Goal: Task Accomplishment & Management: Complete application form

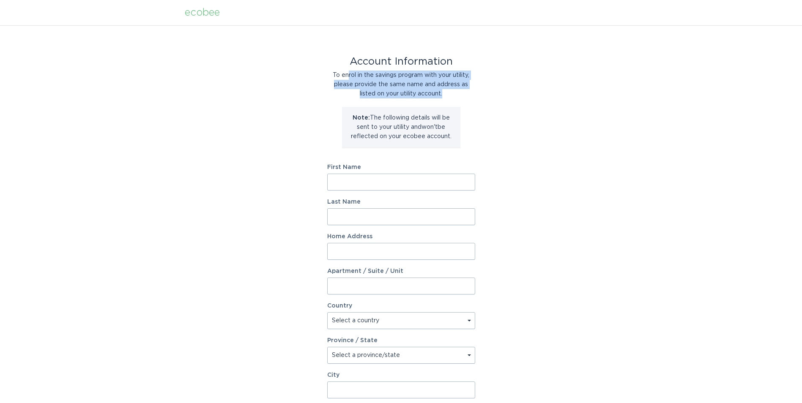
drag, startPoint x: 345, startPoint y: 77, endPoint x: 486, endPoint y: 90, distance: 141.4
click at [486, 90] on div "Account Information To enrol in the savings program with your utility, please p…" at bounding box center [401, 258] width 802 height 467
drag, startPoint x: 486, startPoint y: 90, endPoint x: 498, endPoint y: 111, distance: 24.4
click at [497, 111] on div "Account Information To enrol in the savings program with your utility, please p…" at bounding box center [401, 258] width 802 height 467
click at [404, 186] on input "First Name" at bounding box center [401, 182] width 148 height 17
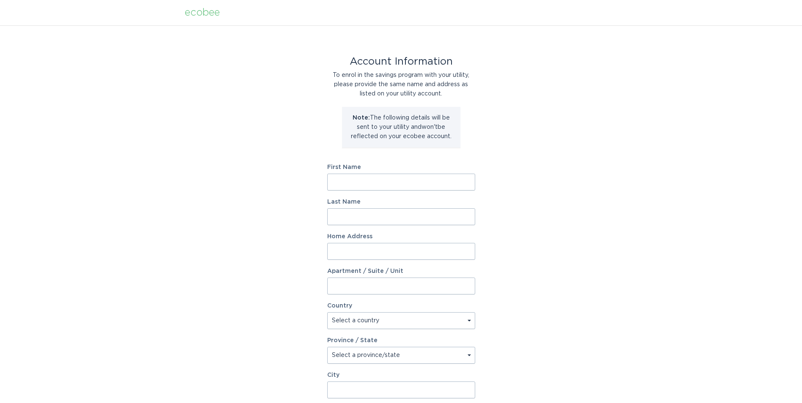
type input "Fouad"
type input "K"
click at [397, 254] on input "Home Address" at bounding box center [401, 251] width 148 height 17
type input "3511 n d street"
select select "US"
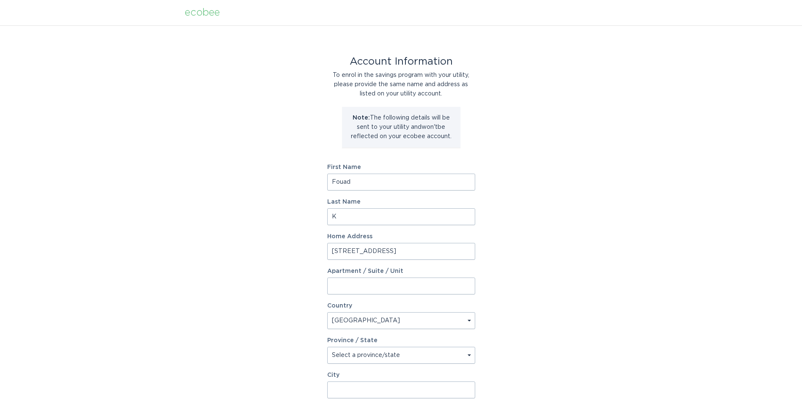
select select "CA"
type input "san bernardino"
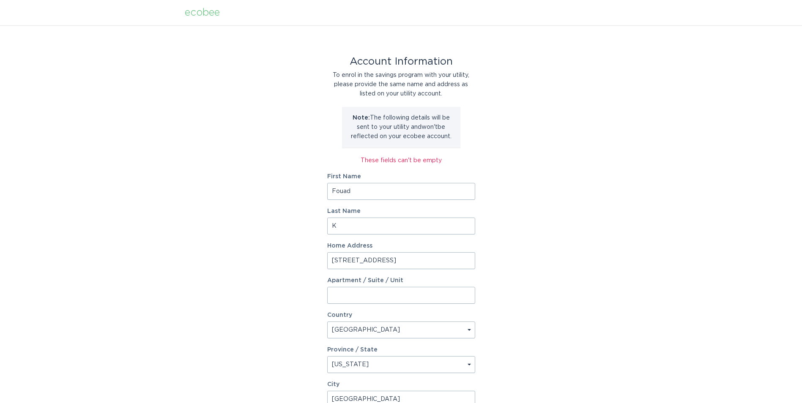
scroll to position [121, 0]
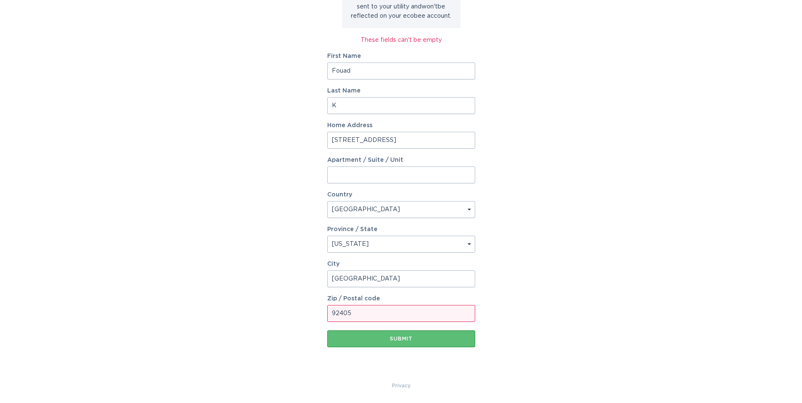
type input "92405"
click at [327, 331] on button "Submit" at bounding box center [401, 339] width 148 height 17
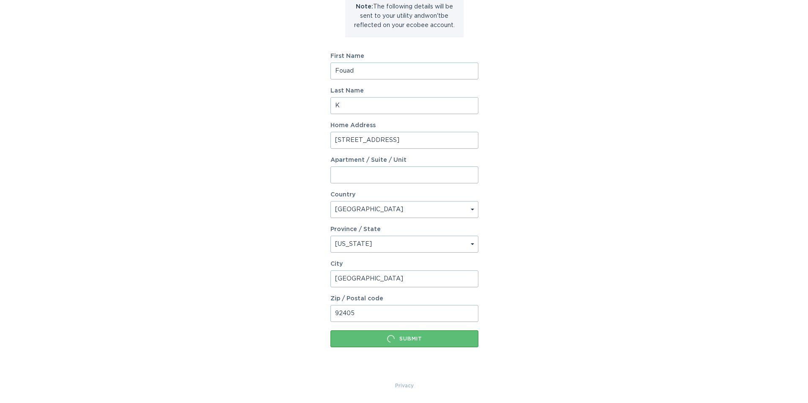
scroll to position [0, 0]
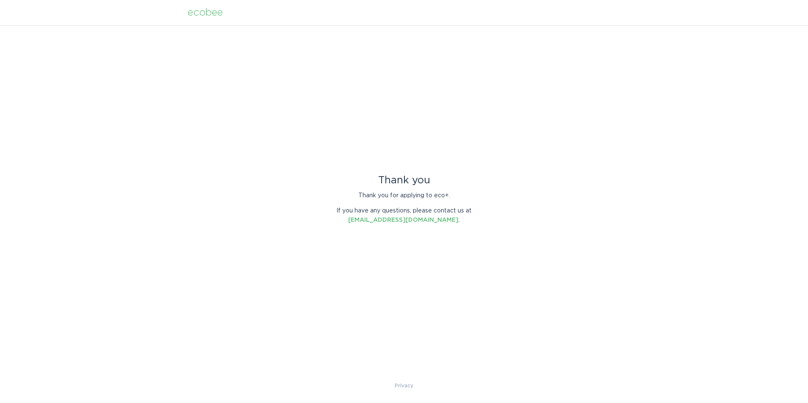
click at [238, 90] on div "Thank you Thank you for applying to eco+. If you have any questions, please con…" at bounding box center [404, 203] width 808 height 356
